Goal: Information Seeking & Learning: Learn about a topic

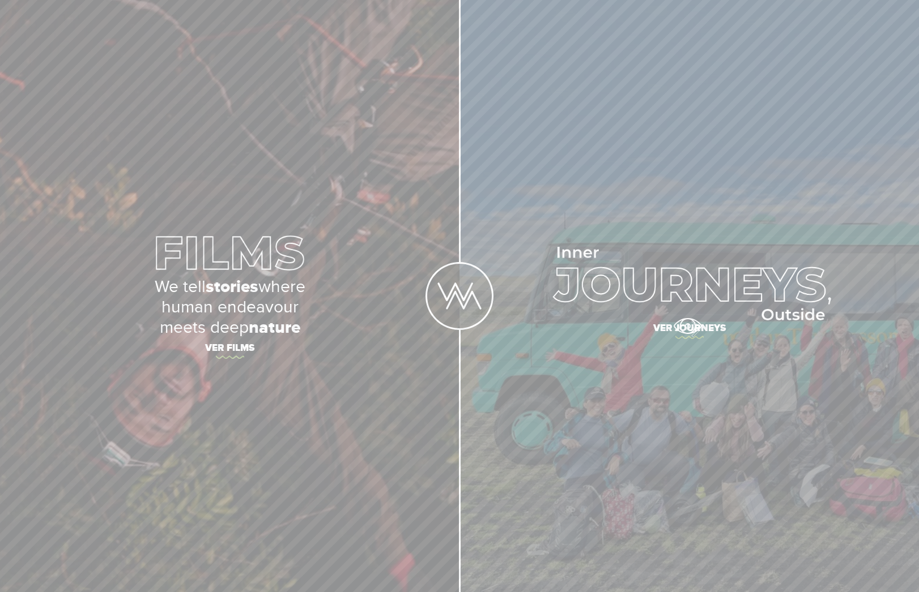
click at [687, 326] on span "Ver journeys" at bounding box center [689, 330] width 396 height 24
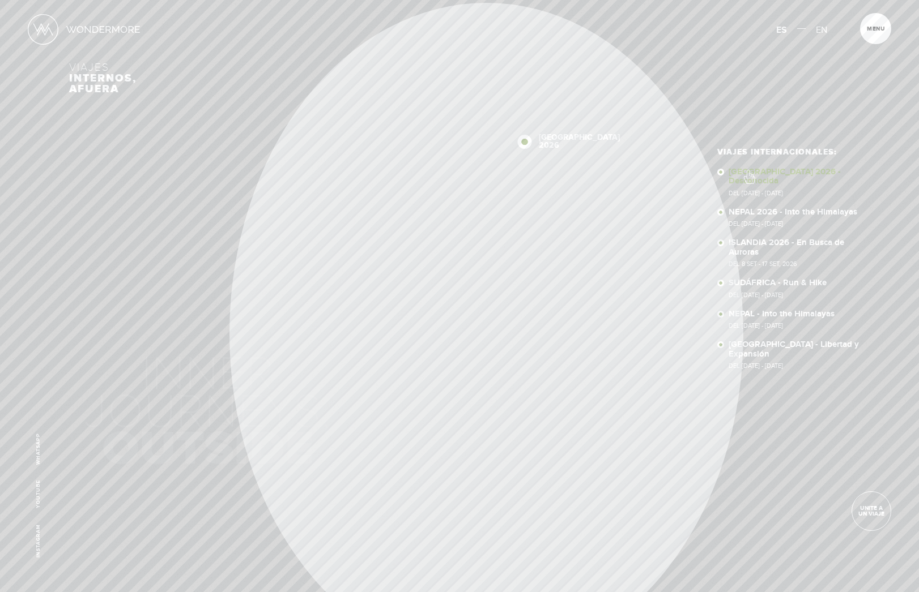
click at [748, 173] on link "SUDÁFRICA 2026 - Desconocida Del 16 - 29 OCT 2026" at bounding box center [800, 182] width 145 height 29
click at [752, 208] on link "NEPAL 2026 - Into the Himalayas Del 11 - 23 NOV 2026" at bounding box center [800, 218] width 145 height 20
click at [749, 238] on link "ISLANDIA 2026 - En Busca de Auroras Del 8 SET - 17 SET, 2026" at bounding box center [800, 252] width 145 height 29
click at [742, 340] on link "NUEVA ZELANDA - Libertad y Expansión Del 28 Nov - 10 Dic, 2025" at bounding box center [800, 354] width 145 height 29
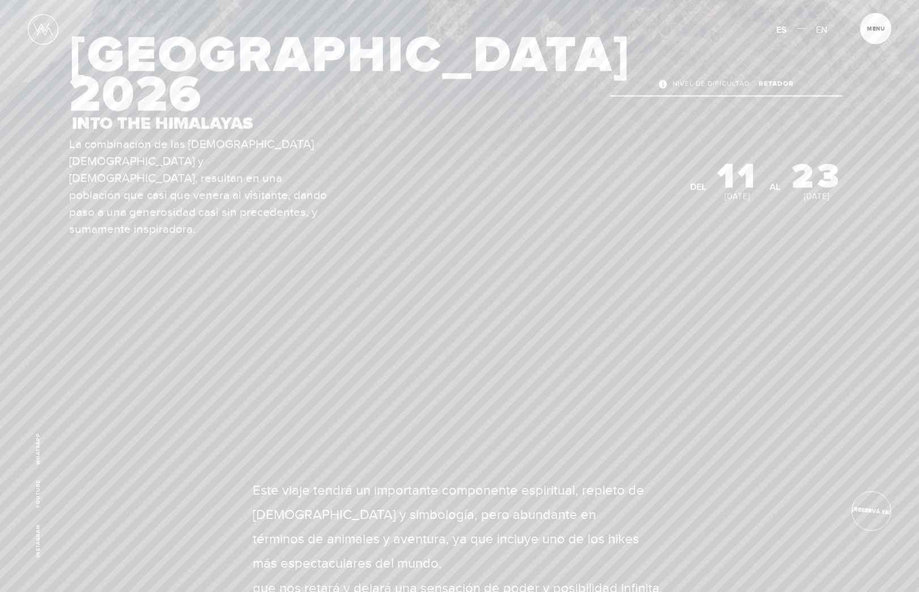
scroll to position [314, 0]
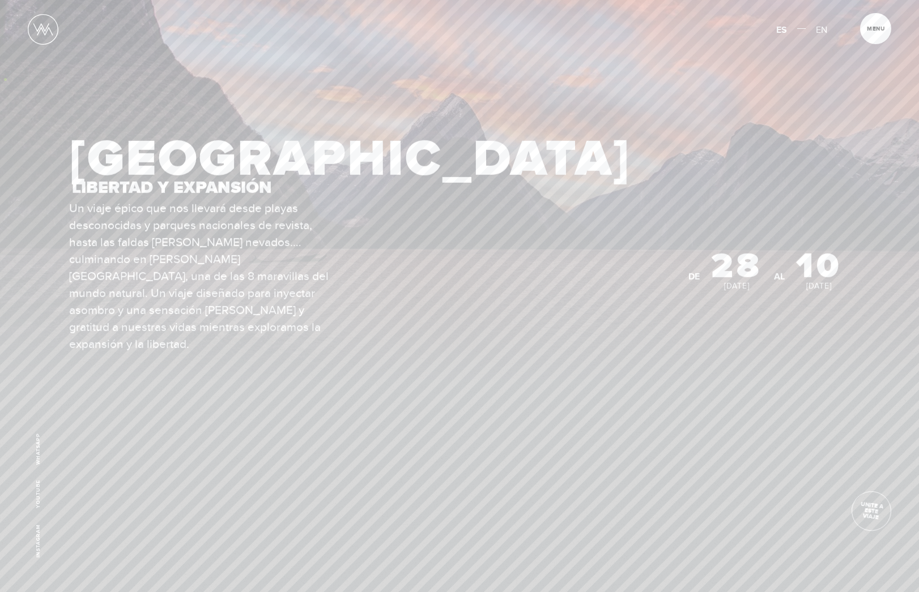
scroll to position [404, 0]
